Goal: Transaction & Acquisition: Purchase product/service

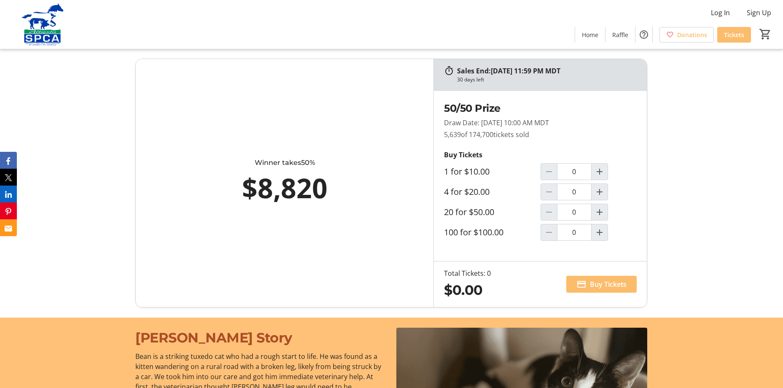
scroll to position [506, 0]
click at [601, 170] on mat-icon "Increment by one" at bounding box center [600, 171] width 10 height 10
type input "1"
click at [601, 190] on mat-icon "Increment by one" at bounding box center [600, 191] width 10 height 10
type input "1"
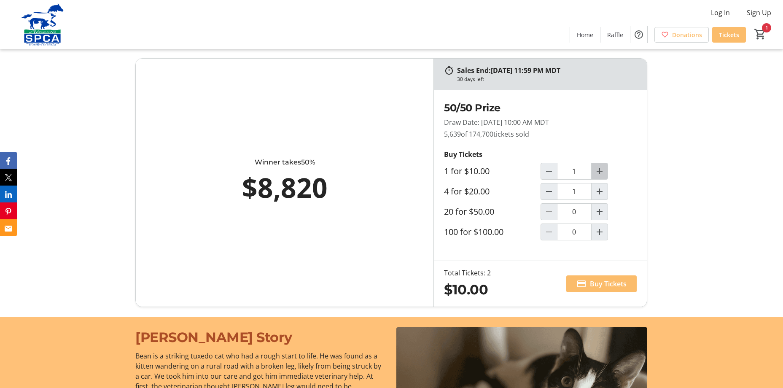
click at [605, 172] on span "Increment by one" at bounding box center [600, 171] width 16 height 16
type input "2"
type input "1"
click at [549, 175] on mat-icon "Decrement by one" at bounding box center [549, 171] width 10 height 10
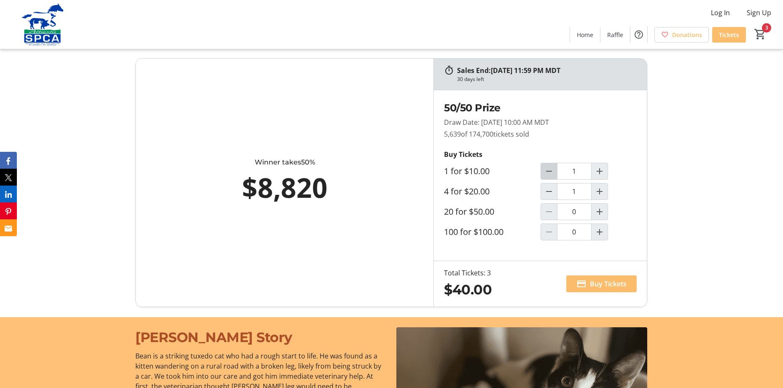
type input "0"
click at [606, 281] on span "Buy Tickets" at bounding box center [608, 284] width 37 height 10
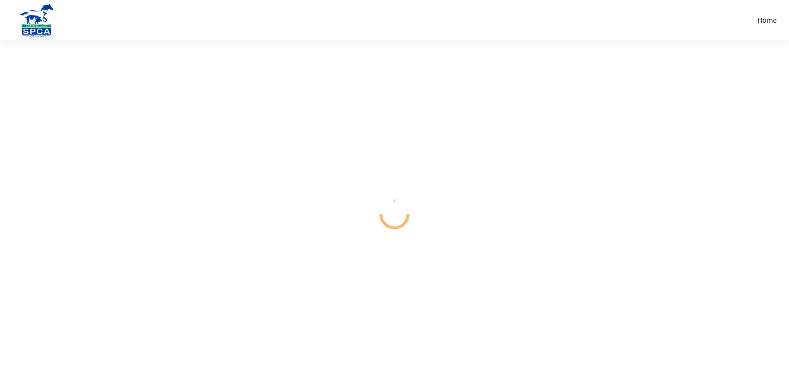
select select "CA"
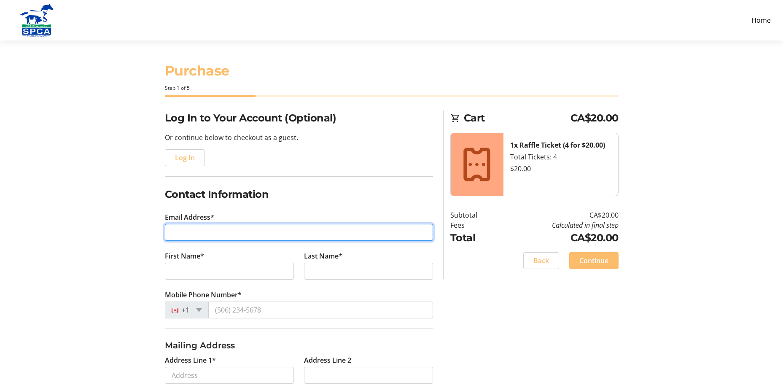
click at [237, 227] on input "Email Address*" at bounding box center [299, 232] width 268 height 17
type input "[EMAIL_ADDRESS][PERSON_NAME][PERSON_NAME][DOMAIN_NAME]"
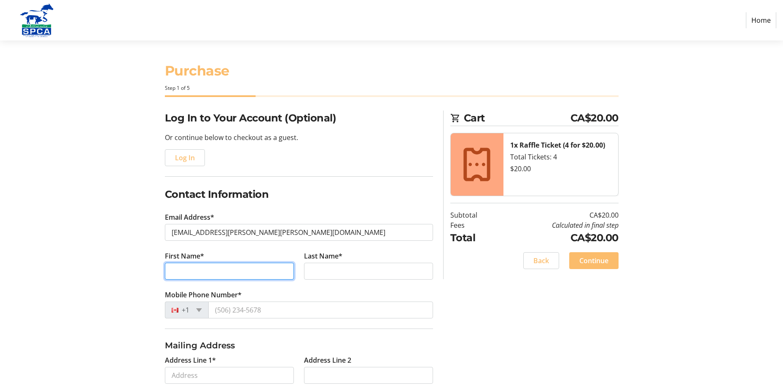
type input "[PERSON_NAME]"
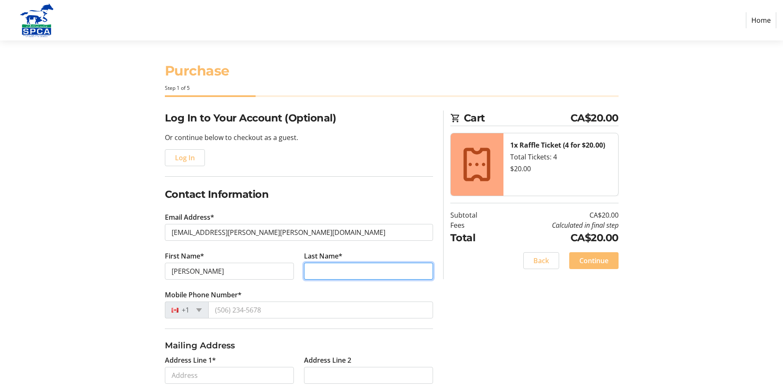
type input "[PERSON_NAME]"
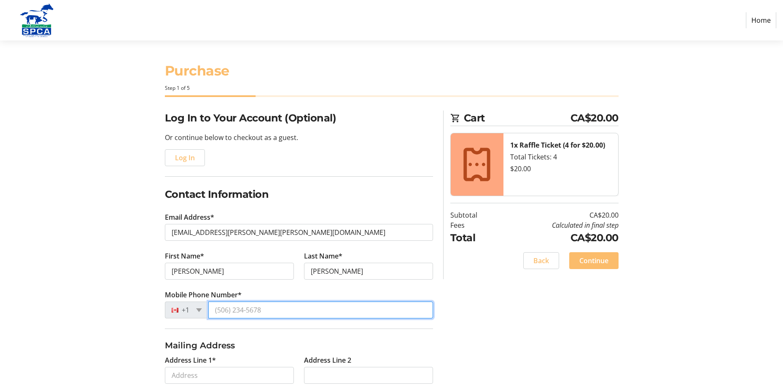
type input "[PHONE_NUMBER]"
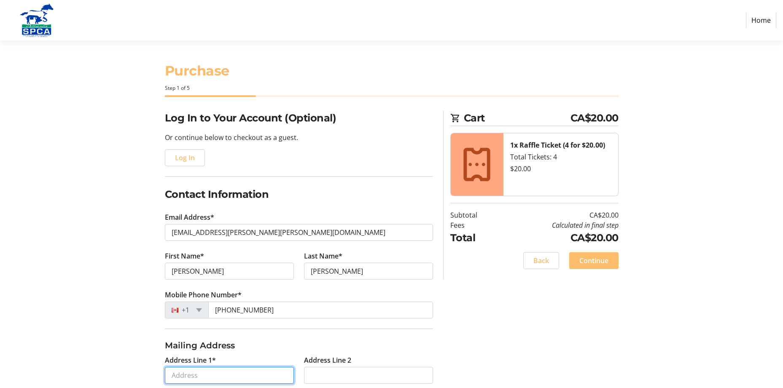
type input "[STREET_ADDRESS]"
type input "[GEOGRAPHIC_DATA]"
select select "AB"
type input "T8H 0N7"
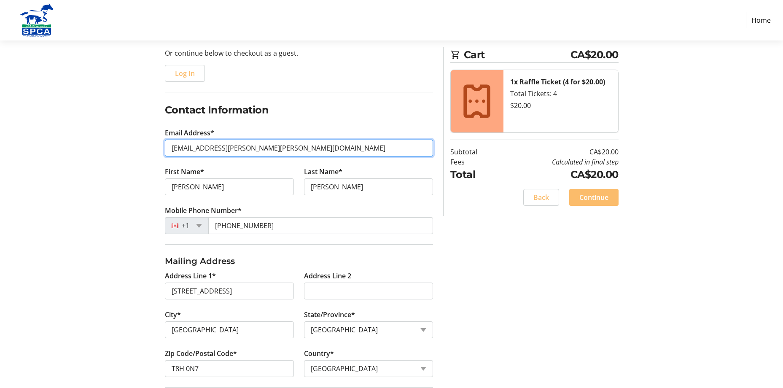
scroll to position [146, 0]
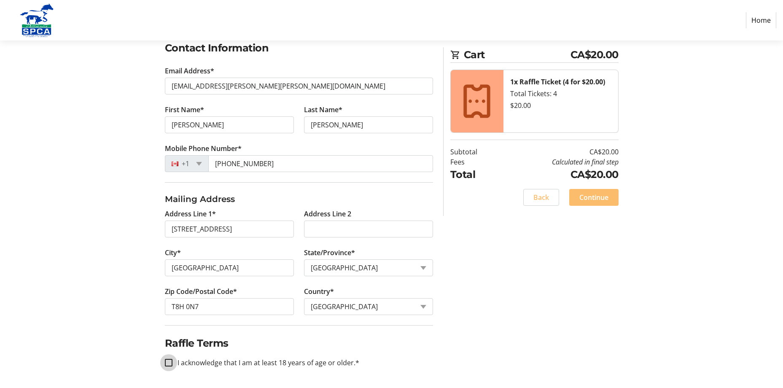
click at [165, 363] on input "I acknowledge that I am at least 18 years of age or older.*" at bounding box center [169, 363] width 8 height 8
checkbox input "true"
click at [590, 198] on span "Continue" at bounding box center [593, 197] width 29 height 10
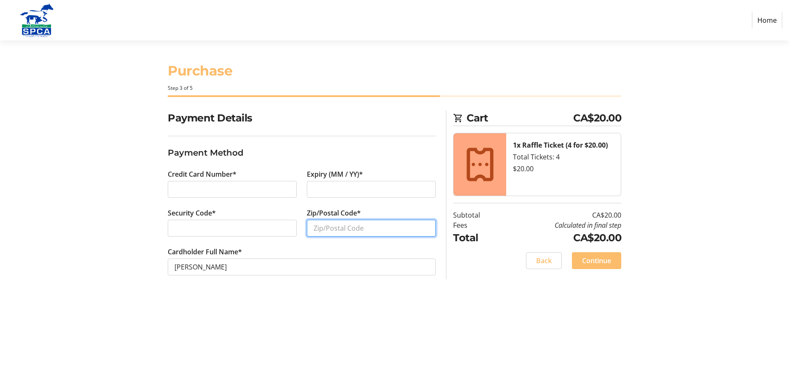
click at [356, 224] on input "Zip/Postal Code*" at bounding box center [371, 228] width 129 height 17
type input "T8H0N7"
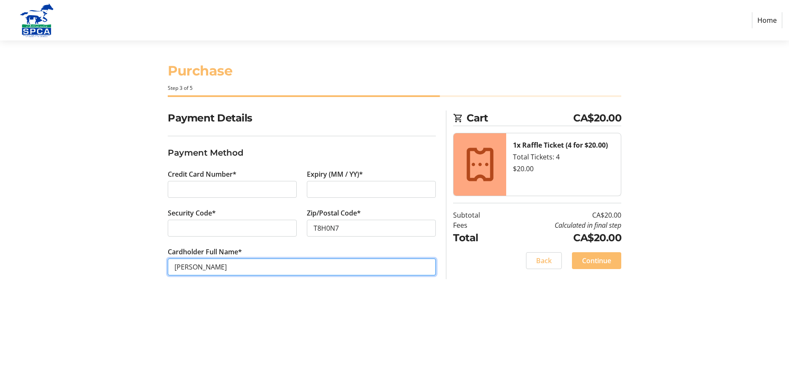
click at [204, 266] on input "[PERSON_NAME]" at bounding box center [302, 266] width 268 height 17
type input "[PERSON_NAME]"
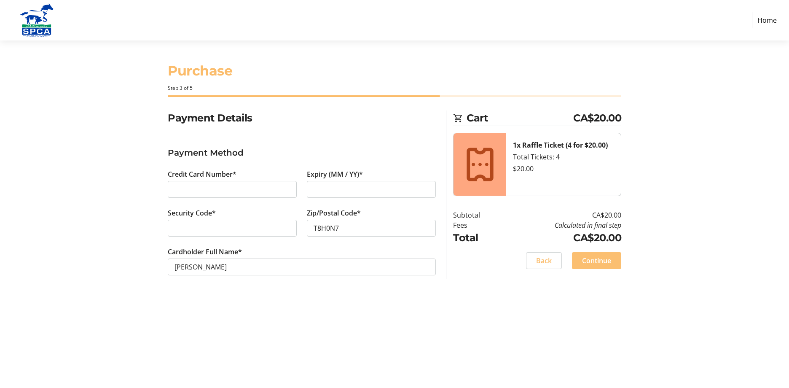
click at [595, 263] on span "Continue" at bounding box center [596, 261] width 29 height 10
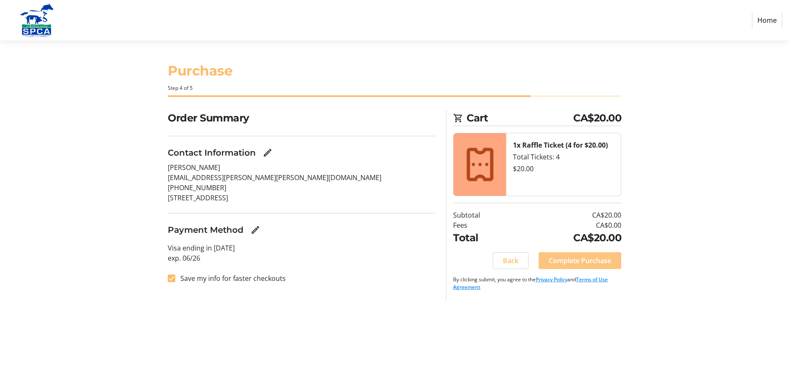
click at [571, 265] on span "Complete Purchase" at bounding box center [580, 261] width 62 height 10
